Goal: Communication & Community: Answer question/provide support

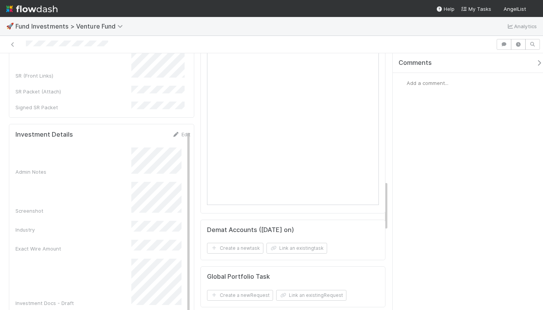
scroll to position [646, 0]
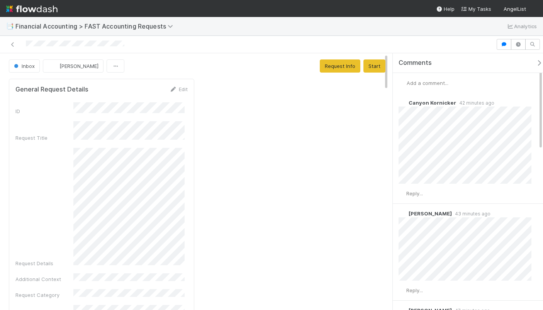
click at [428, 82] on span "Add a comment..." at bounding box center [428, 83] width 42 height 6
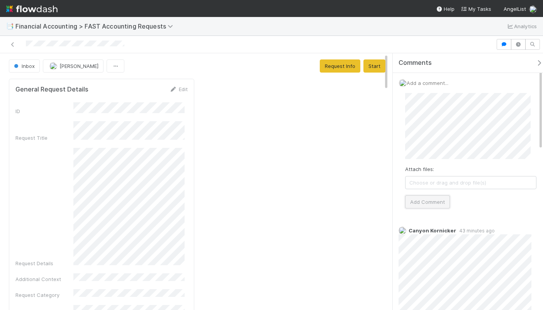
click at [416, 205] on button "Add Comment" at bounding box center [427, 201] width 45 height 13
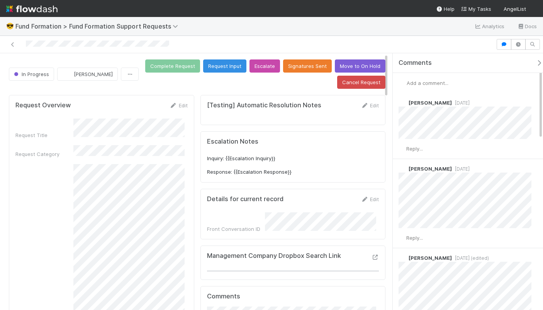
click at [434, 86] on div "Add a comment..." at bounding box center [471, 83] width 156 height 20
click at [434, 84] on span "Add a comment..." at bounding box center [428, 83] width 42 height 6
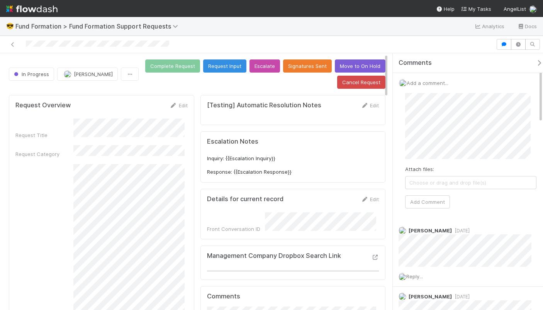
click at [418, 193] on div "Attach files: Choose or drag and drop file(s) Add Comment" at bounding box center [470, 150] width 131 height 115
click at [415, 198] on button "Add Comment" at bounding box center [427, 201] width 45 height 13
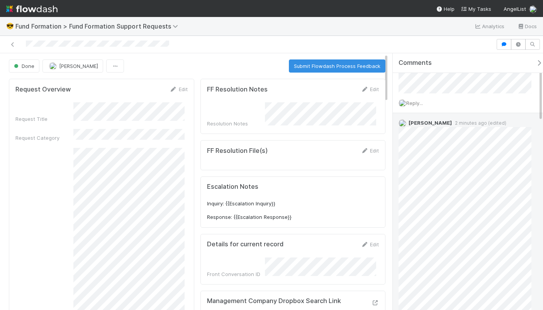
scroll to position [75, 0]
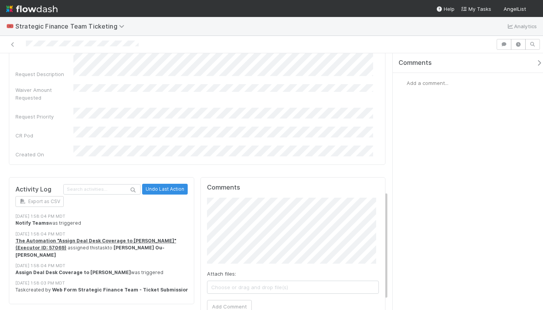
scroll to position [349, 0]
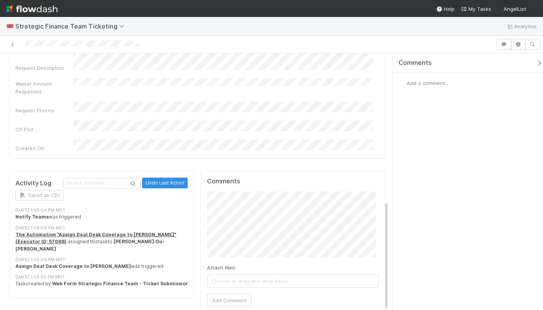
click at [347, 83] on div "Waiver Amount Requested" at bounding box center [196, 86] width 363 height 17
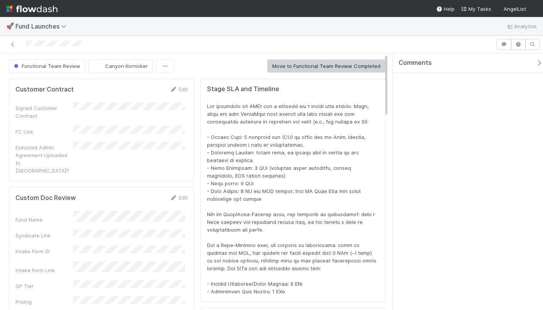
scroll to position [151, 352]
